Goal: Task Accomplishment & Management: Use online tool/utility

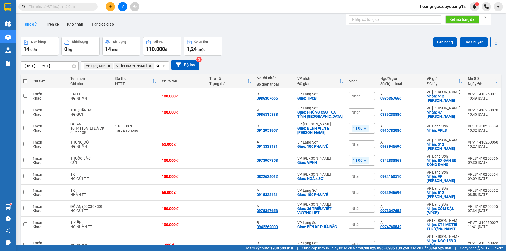
click at [354, 60] on div "[DATE] – [DATE] Press the down arrow key to interact with the calendar and sele…" at bounding box center [261, 65] width 480 height 11
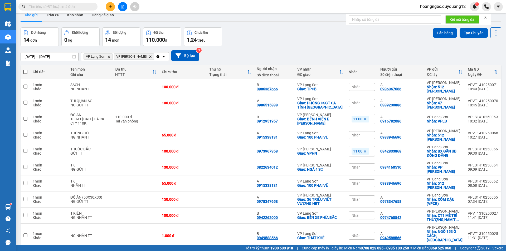
scroll to position [9, 0]
click at [381, 46] on div "Đơn hàng 14 đơn Khối lượng 0 kg Số lượng 14 món Đã thu 110.000 đ Chưa thu 1,24 …" at bounding box center [261, 37] width 480 height 19
click at [277, 43] on div "Đơn hàng 14 đơn Khối lượng 0 kg Số lượng 14 món Đã thu 110.000 đ Chưa thu 1,24 …" at bounding box center [261, 37] width 480 height 19
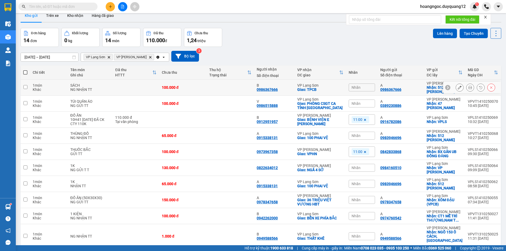
click at [26, 85] on input "checkbox" at bounding box center [25, 87] width 4 height 4
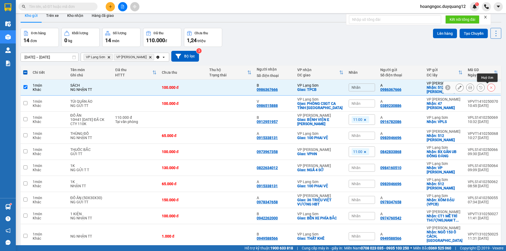
click at [490, 87] on icon at bounding box center [491, 87] width 2 height 2
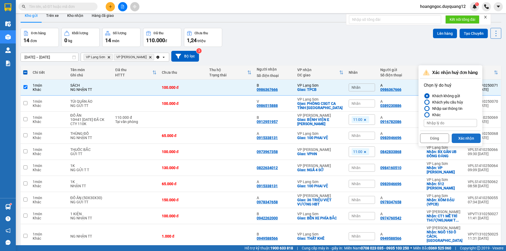
click at [471, 140] on button "Xác nhận" at bounding box center [465, 138] width 29 height 9
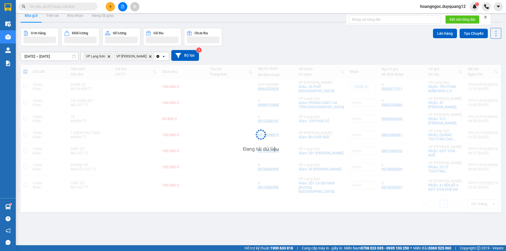
checkbox input "false"
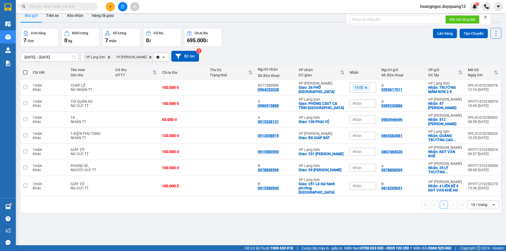
click at [357, 45] on div "Đơn hàng 7 đơn Khối lượng 0 kg Số lượng 7 món Đã thu 0 đ Chưa thu 695.000 đ Lên…" at bounding box center [261, 37] width 480 height 19
click at [489, 119] on icon at bounding box center [491, 120] width 4 height 4
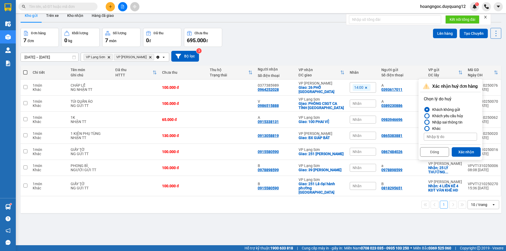
drag, startPoint x: 468, startPoint y: 150, endPoint x: 379, endPoint y: 78, distance: 115.2
click at [468, 150] on button "Xác nhận" at bounding box center [465, 151] width 29 height 9
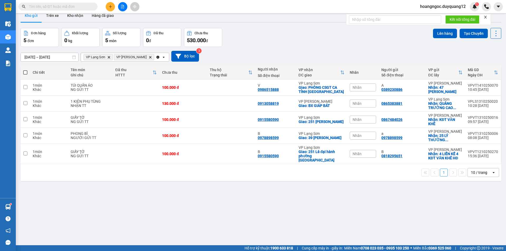
scroll to position [0, 0]
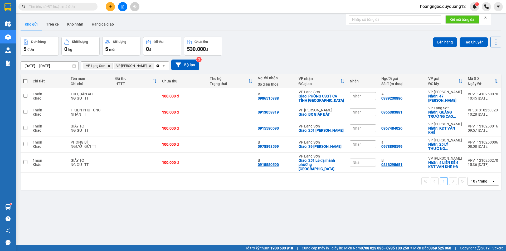
click at [73, 7] on input "text" at bounding box center [60, 7] width 62 height 6
click at [56, 7] on input "0" at bounding box center [60, 7] width 62 height 6
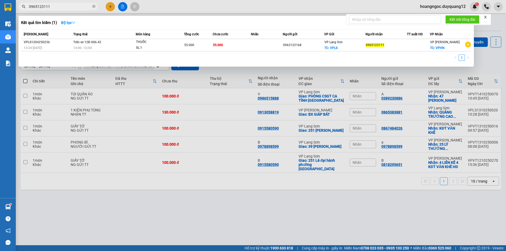
type input "0965123111"
click at [52, 7] on input "0965123111" at bounding box center [60, 7] width 62 height 6
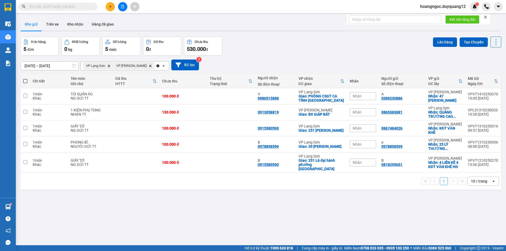
click at [52, 7] on input "text" at bounding box center [60, 7] width 62 height 6
drag, startPoint x: 48, startPoint y: 9, endPoint x: 41, endPoint y: 5, distance: 8.5
click at [41, 5] on input "text" at bounding box center [60, 7] width 62 height 6
paste input "0868578366"
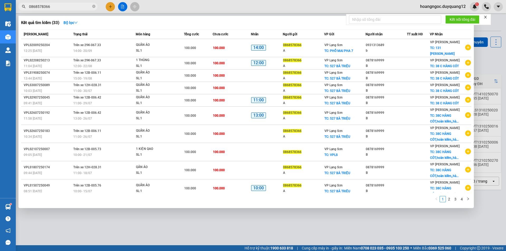
click at [53, 5] on input "0868578366" at bounding box center [60, 7] width 62 height 6
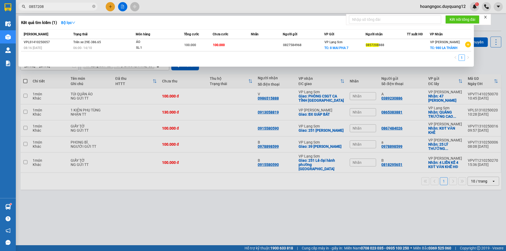
type input "0857208"
